Goal: Task Accomplishment & Management: Use online tool/utility

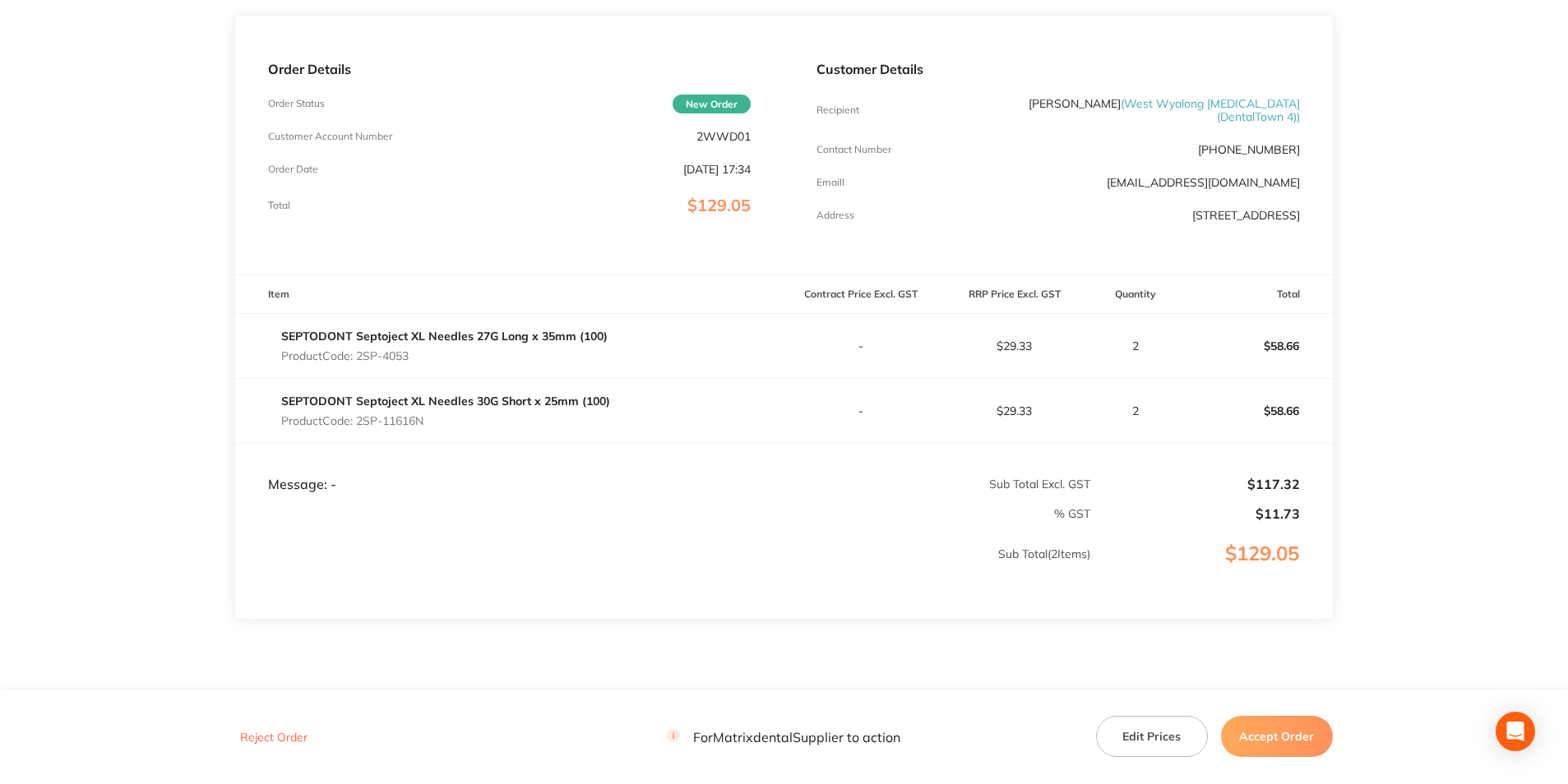
scroll to position [246, 0]
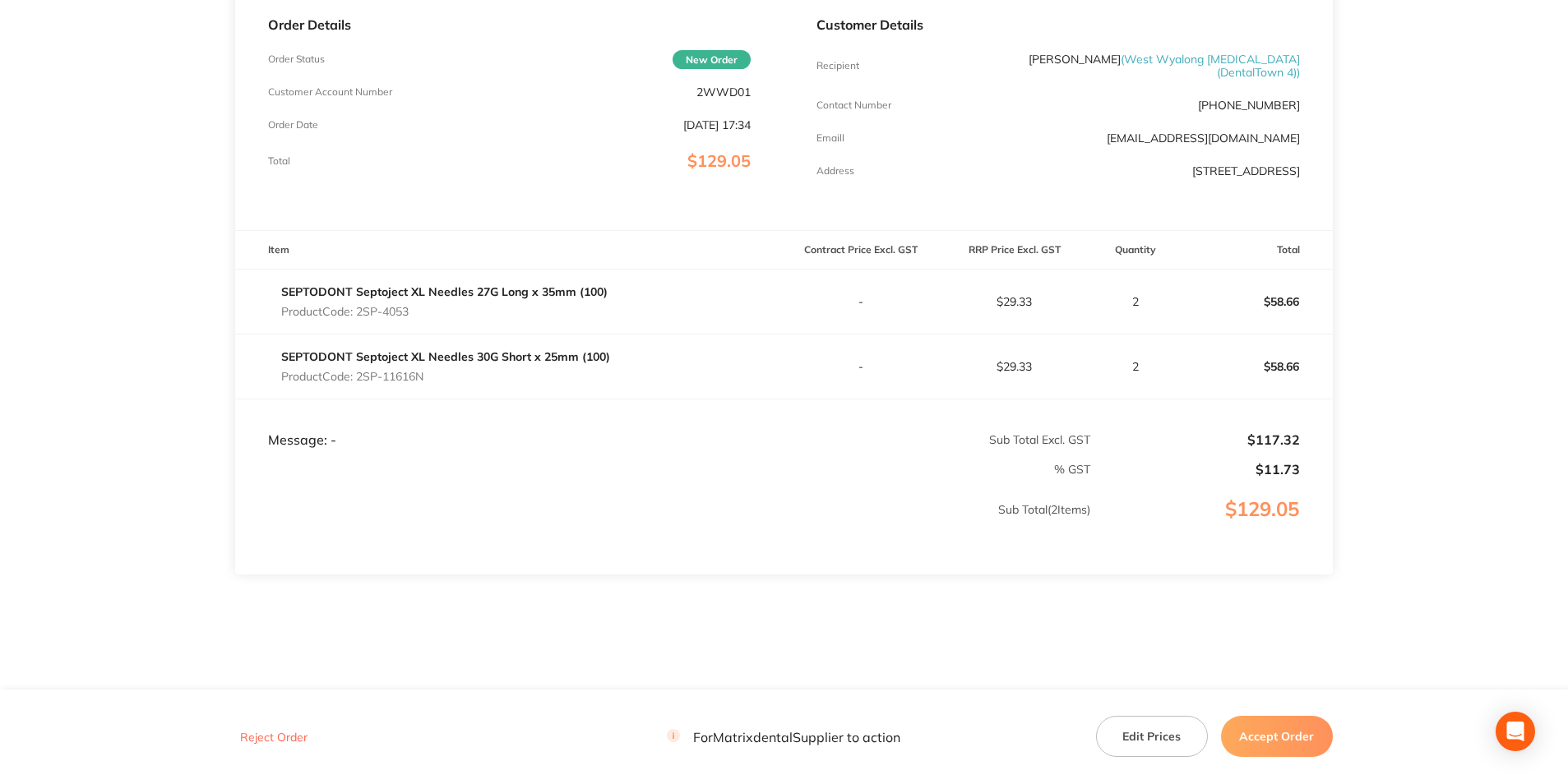
click at [1245, 716] on button "Accept Order" at bounding box center [1276, 737] width 111 height 41
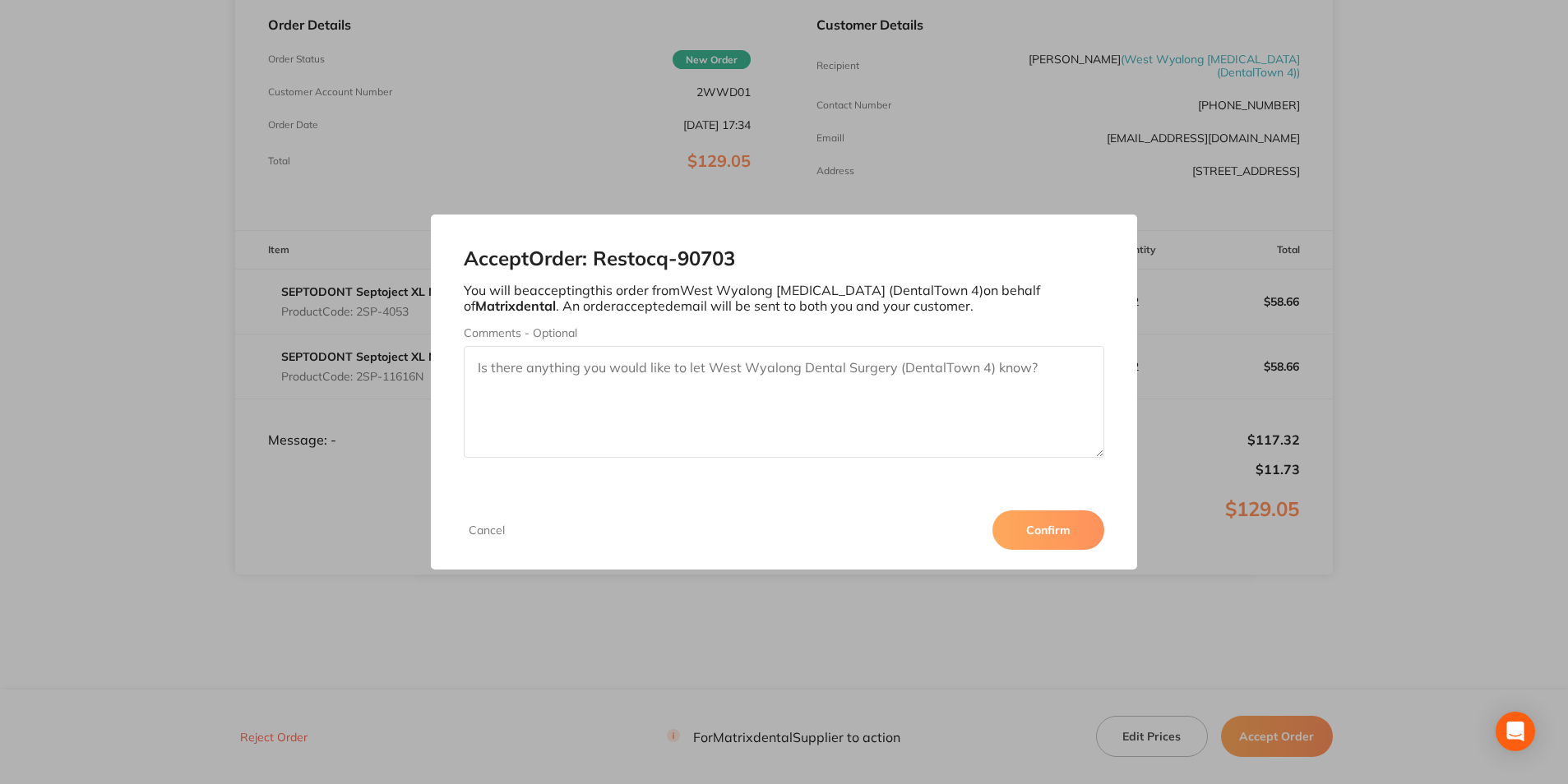
click at [670, 385] on textarea "Comments - Optional" at bounding box center [784, 401] width 640 height 111
click at [575, 359] on textarea "Thank you" at bounding box center [784, 401] width 640 height 111
type textarea "Thank you"
click at [1087, 534] on button "Confirm" at bounding box center [1048, 530] width 111 height 39
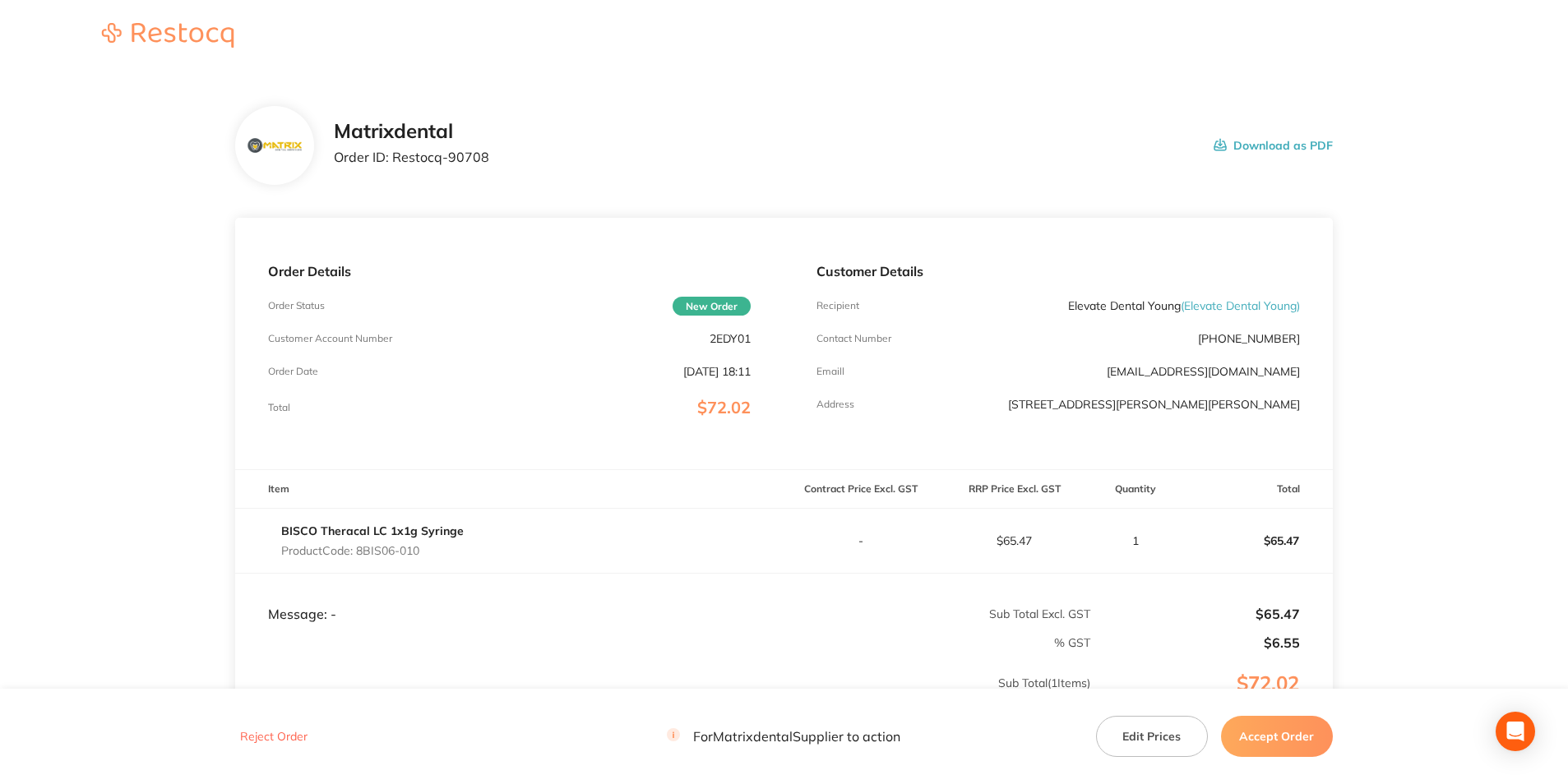
click at [1276, 748] on button "Accept Order" at bounding box center [1276, 737] width 111 height 41
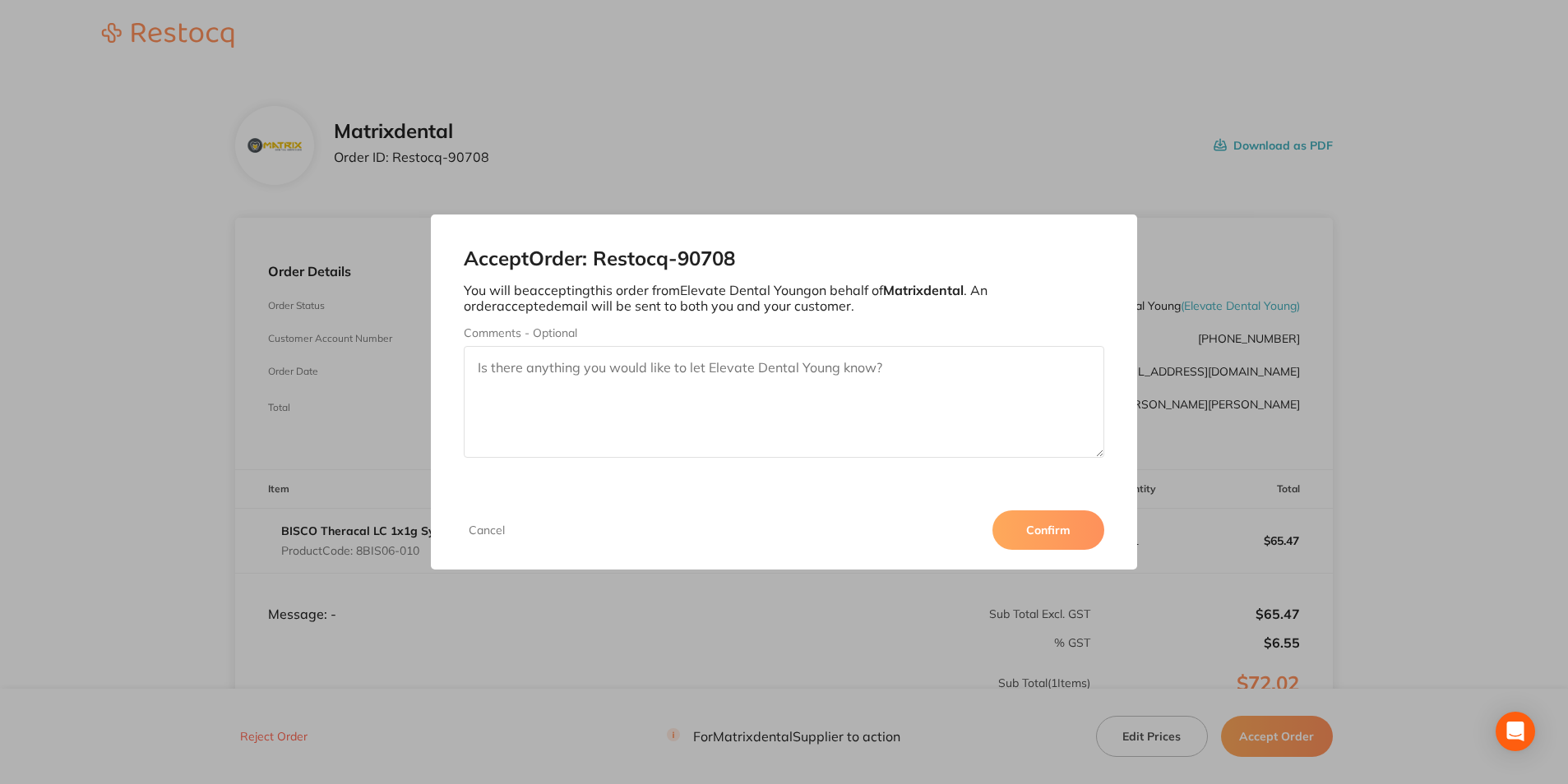
click at [507, 367] on textarea "Comments - Optional" at bounding box center [784, 401] width 640 height 111
type textarea "Thank you"
click at [1034, 525] on button "Confirm" at bounding box center [1048, 530] width 111 height 39
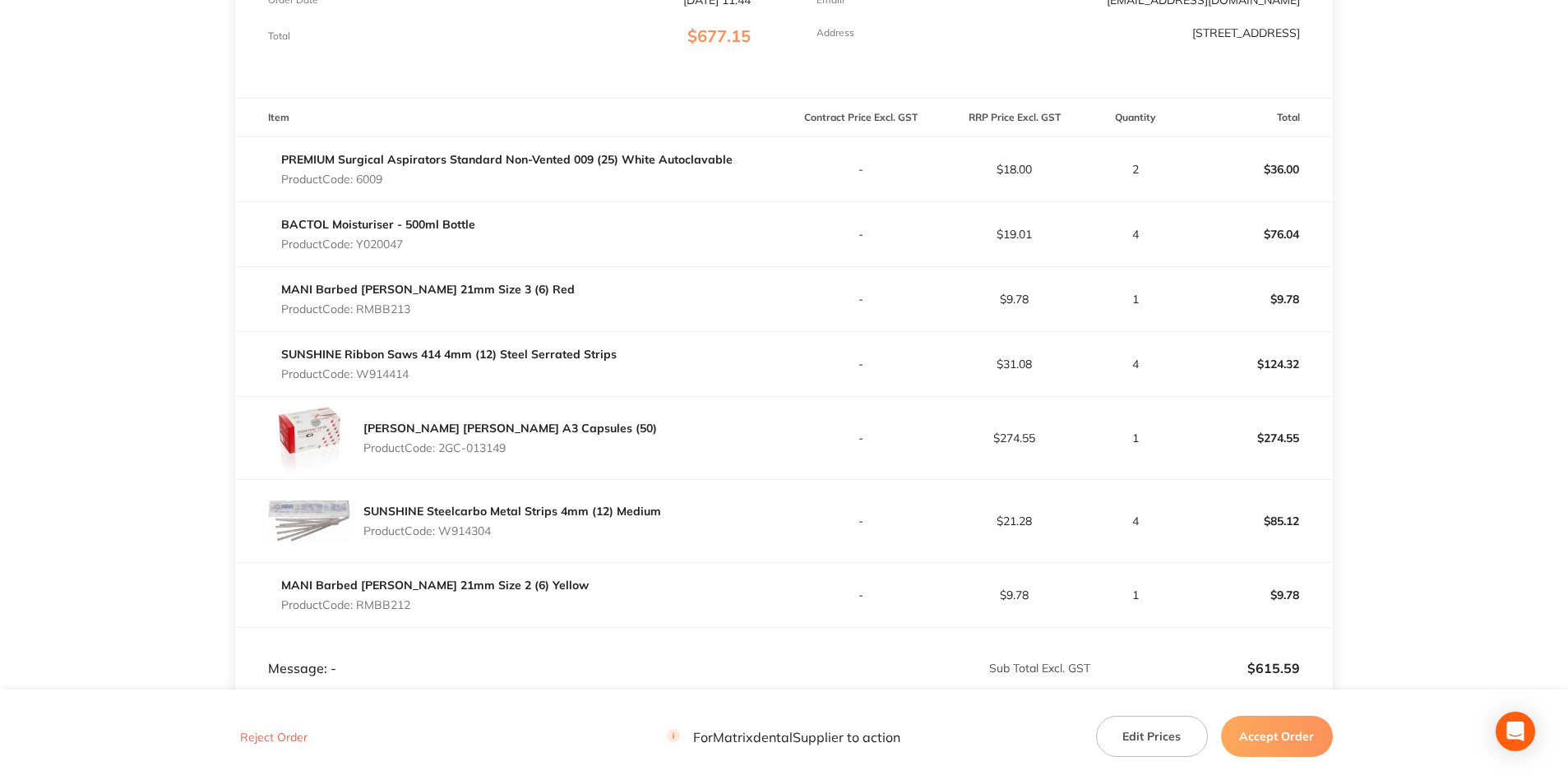
scroll to position [411, 0]
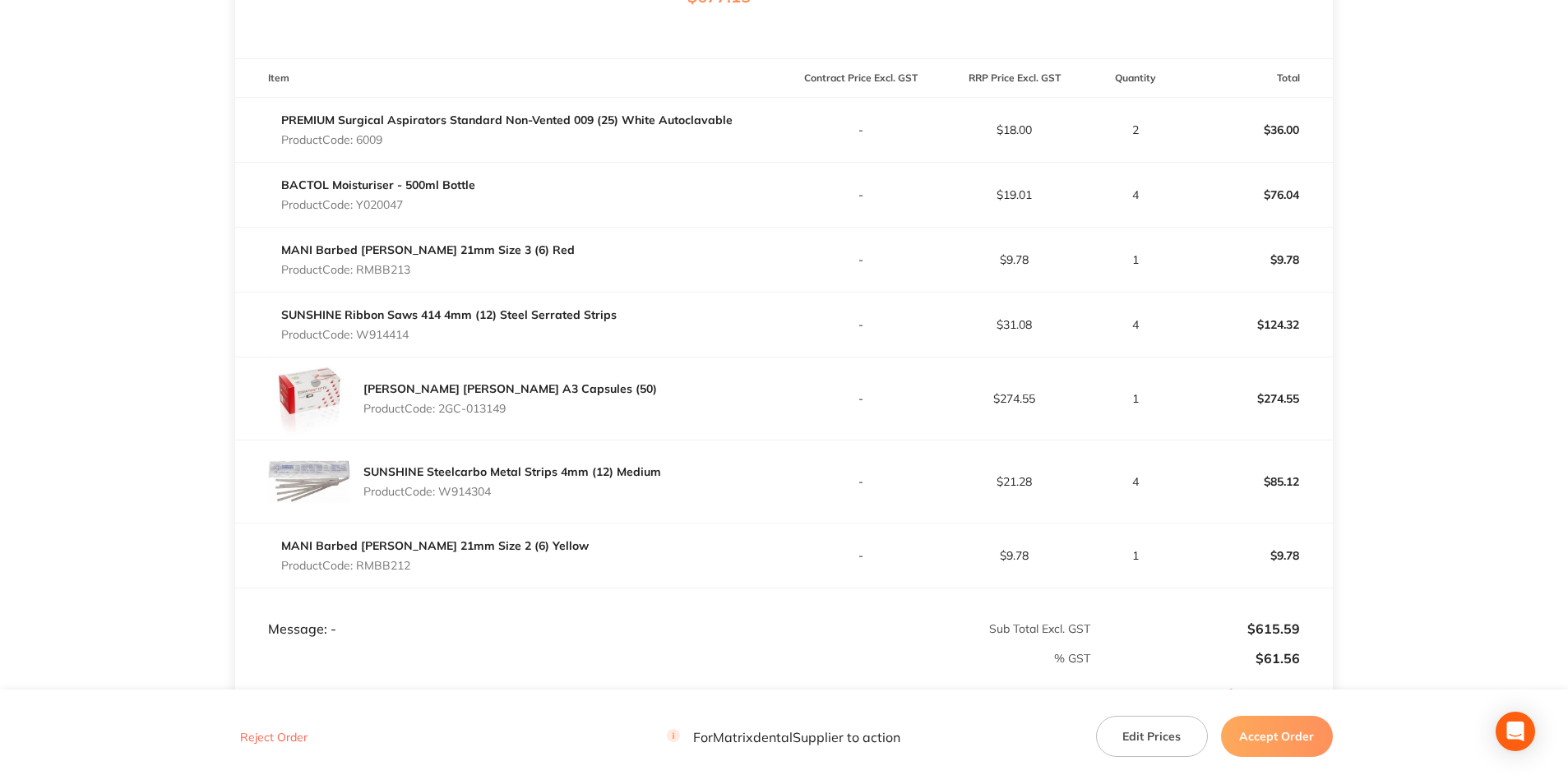
click at [1261, 728] on button "Accept Order" at bounding box center [1276, 737] width 111 height 41
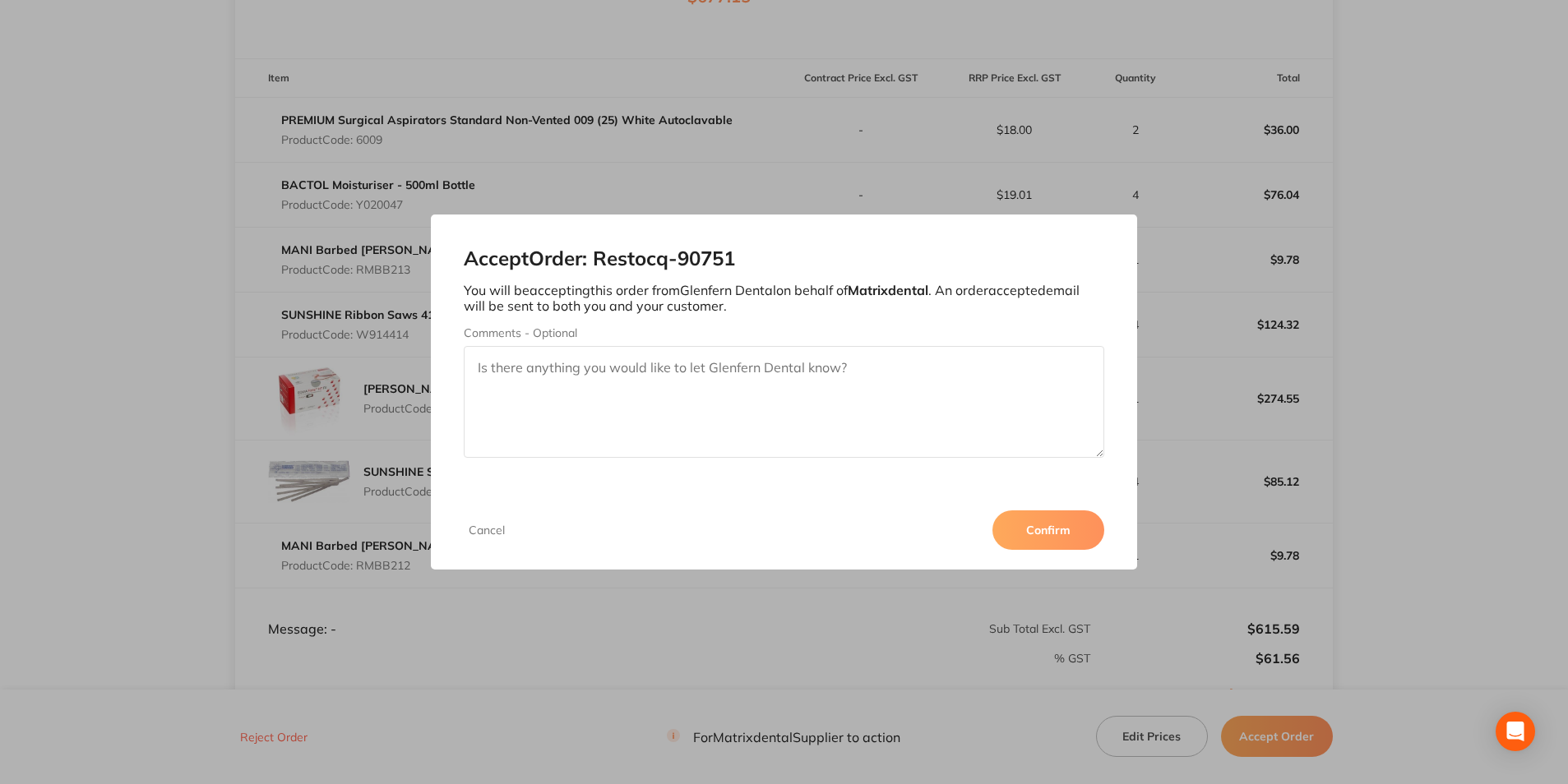
click at [686, 381] on textarea "Comments - Optional" at bounding box center [784, 401] width 640 height 111
type textarea "Thank you"
click at [1045, 536] on button "Confirm" at bounding box center [1048, 530] width 111 height 39
